Goal: Information Seeking & Learning: Check status

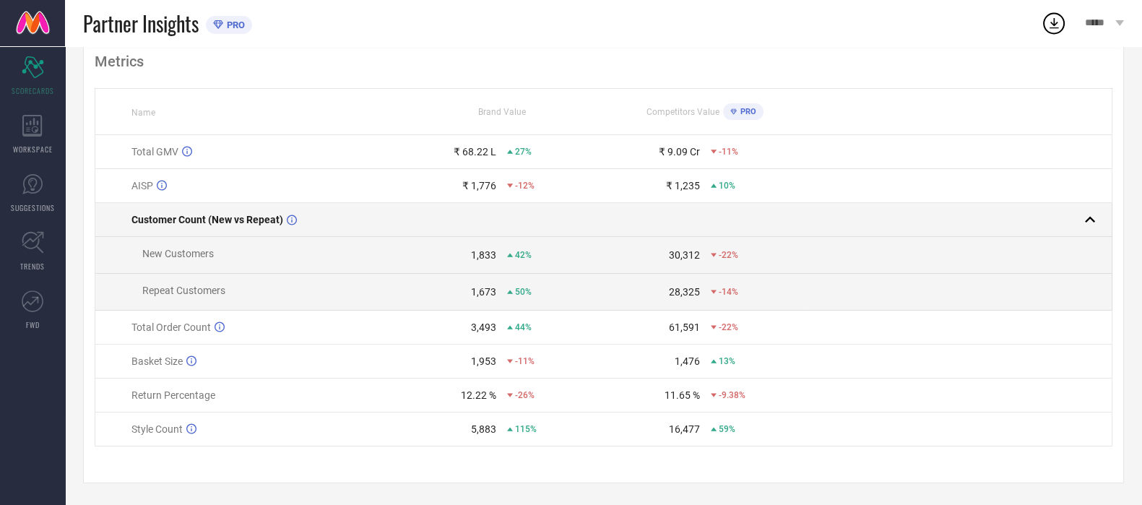
scroll to position [101, 0]
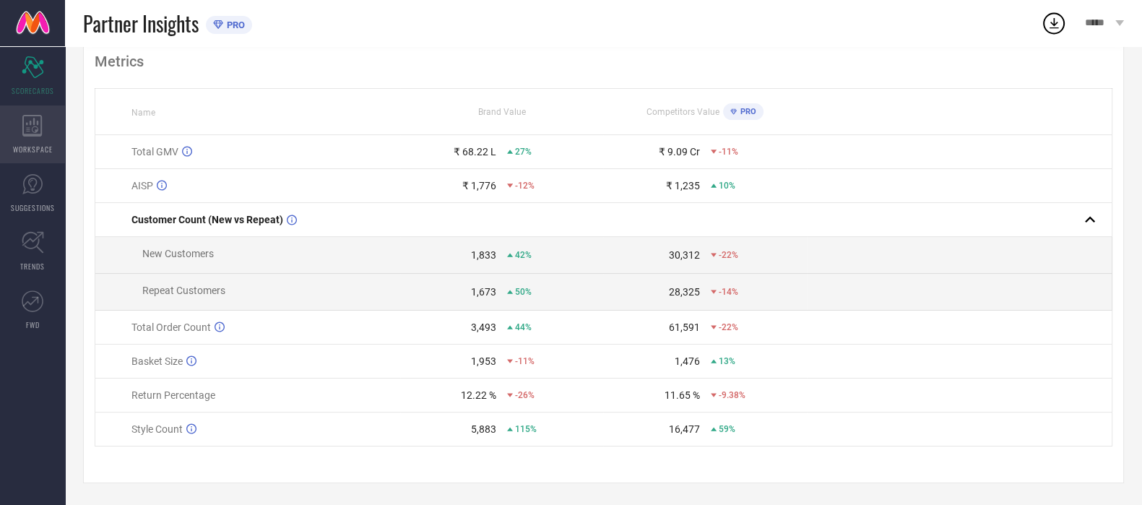
click at [39, 131] on icon at bounding box center [32, 126] width 20 height 22
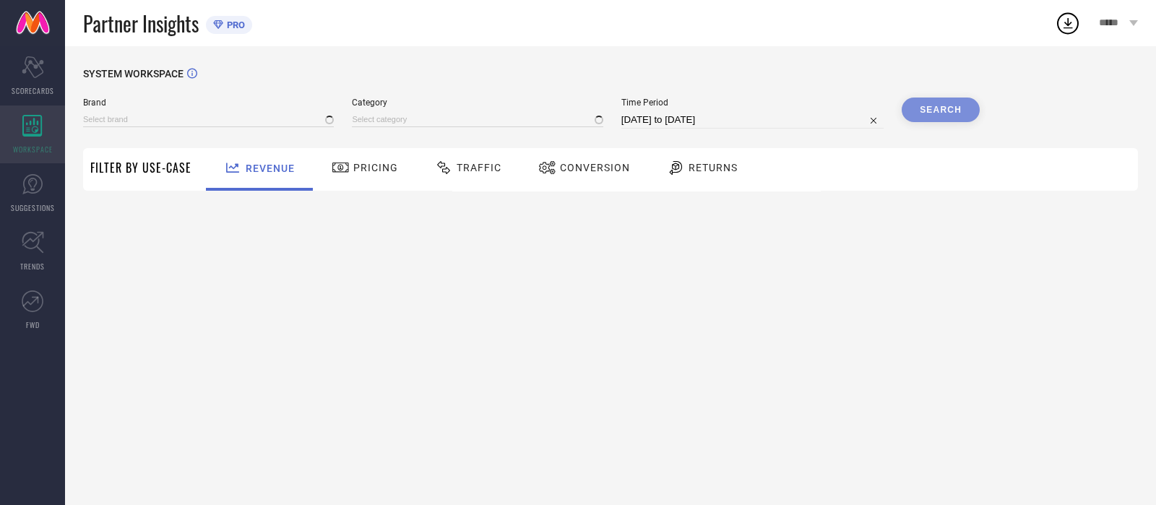
type input "ATESBER"
type input "All"
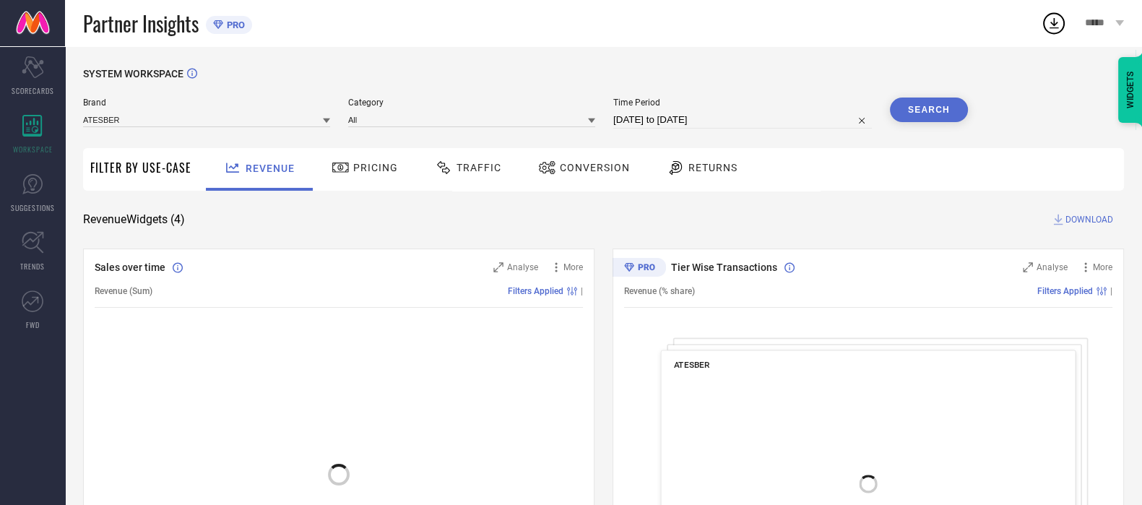
click at [469, 172] on span "Traffic" at bounding box center [478, 168] width 45 height 12
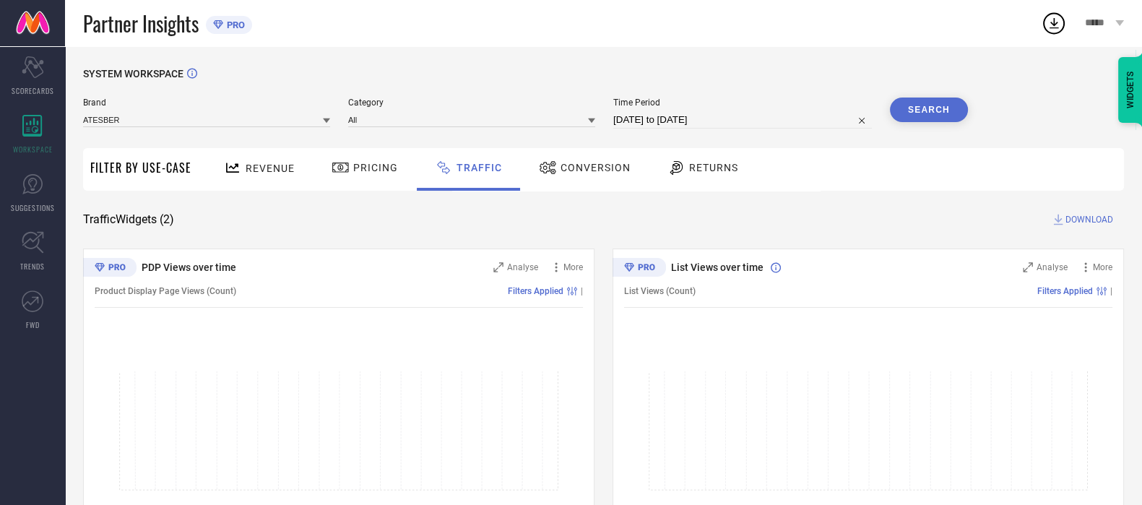
select select "6"
select select "2025"
select select "7"
select select "2025"
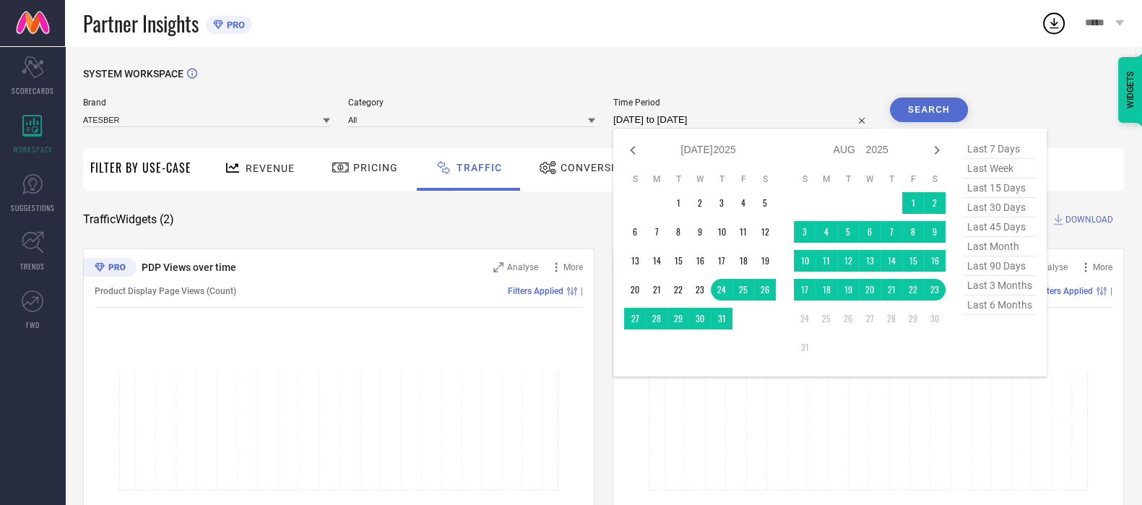
click at [651, 124] on input "[DATE] to [DATE]" at bounding box center [742, 119] width 259 height 17
click at [1012, 150] on span "last 7 days" at bounding box center [999, 149] width 72 height 20
type input "[DATE] to [DATE]"
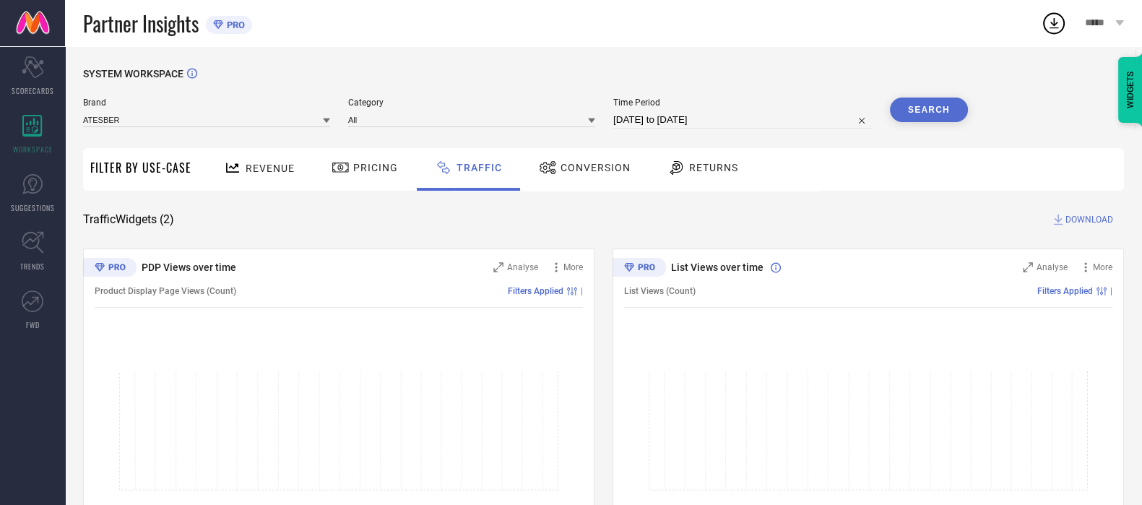
click at [911, 106] on button "Search" at bounding box center [929, 110] width 78 height 25
click at [157, 124] on input at bounding box center [206, 119] width 247 height 15
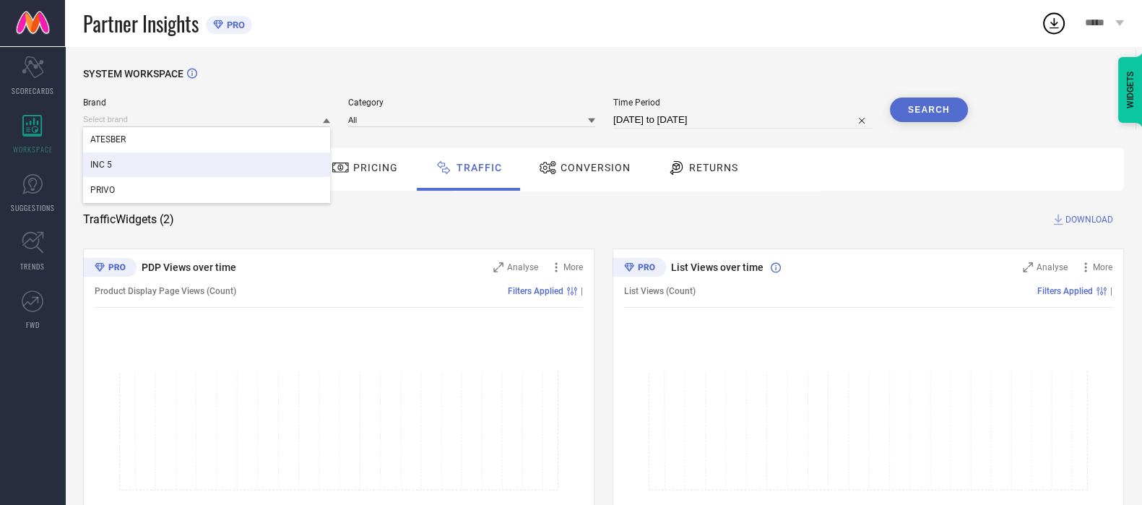
click at [142, 157] on div "INC 5" at bounding box center [206, 164] width 247 height 25
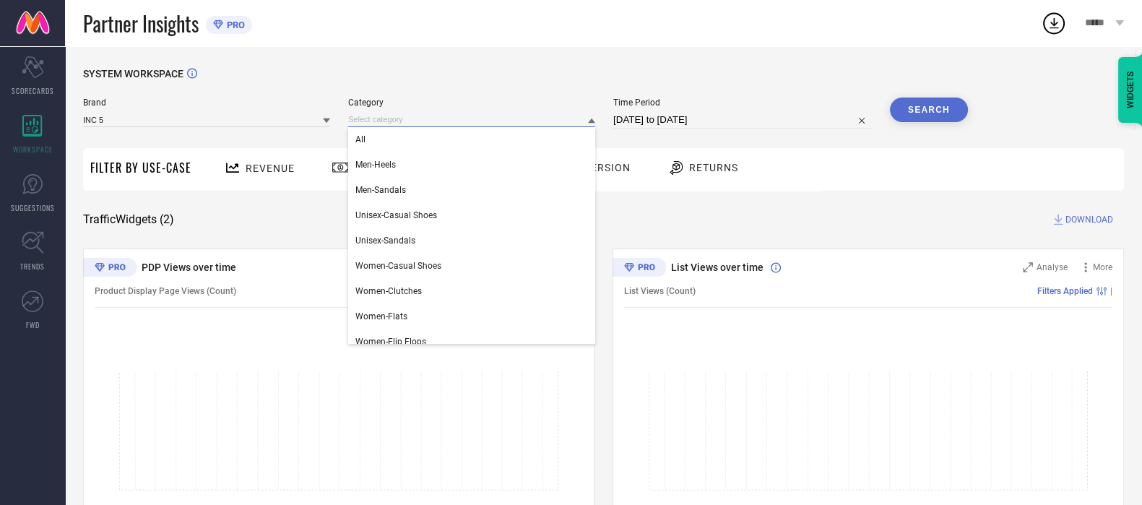
click at [384, 124] on input at bounding box center [471, 119] width 247 height 15
click at [383, 142] on div "All" at bounding box center [471, 139] width 247 height 25
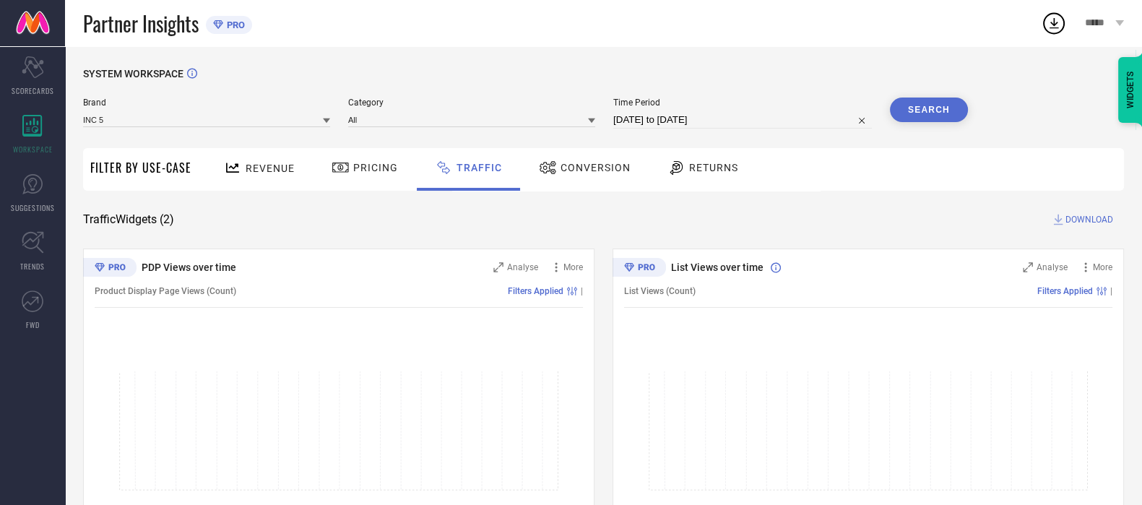
click at [948, 121] on button "Search" at bounding box center [929, 110] width 78 height 25
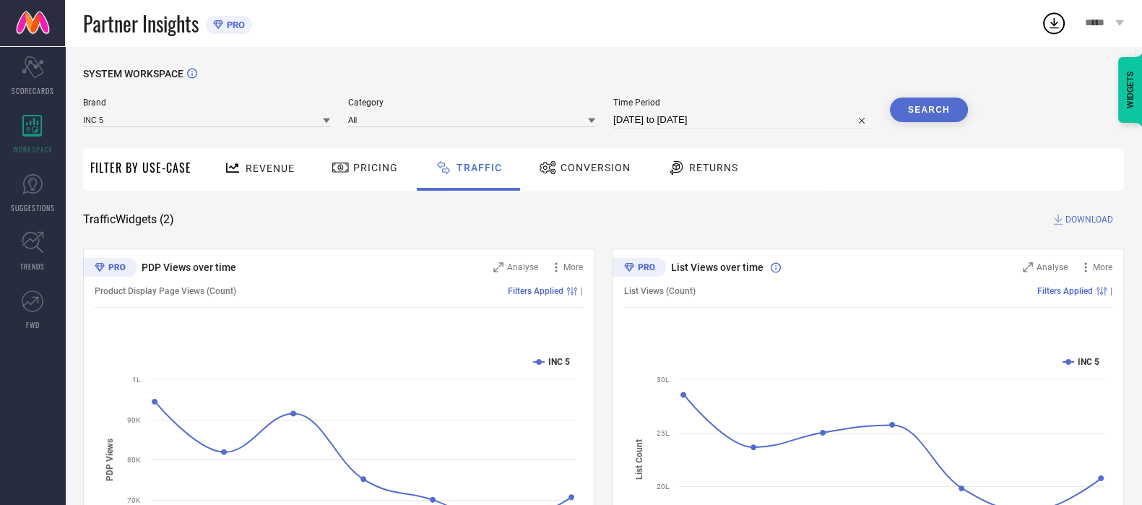
click at [272, 167] on span "Revenue" at bounding box center [270, 169] width 49 height 12
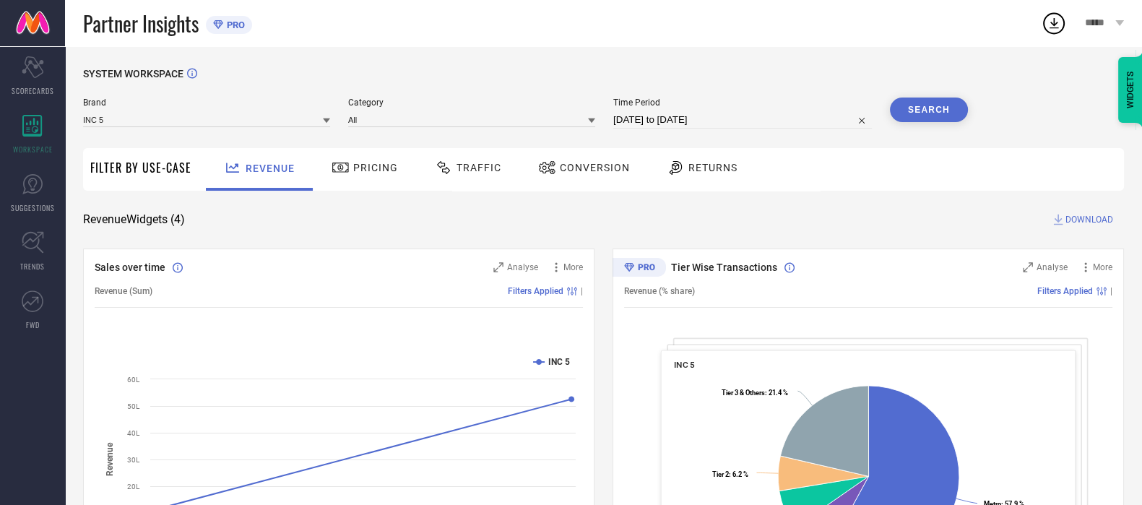
click at [605, 24] on div "Partner Insights PRO" at bounding box center [562, 23] width 958 height 46
